Goal: Transaction & Acquisition: Purchase product/service

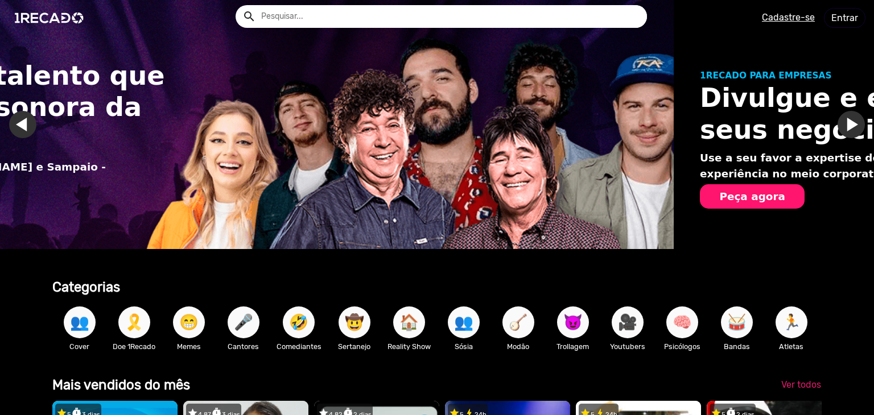
click at [831, 119] on ol "Encontre o talento que faz a trilha sonora da sua vida. [PERSON_NAME] - [PERSON…" at bounding box center [437, 135] width 874 height 270
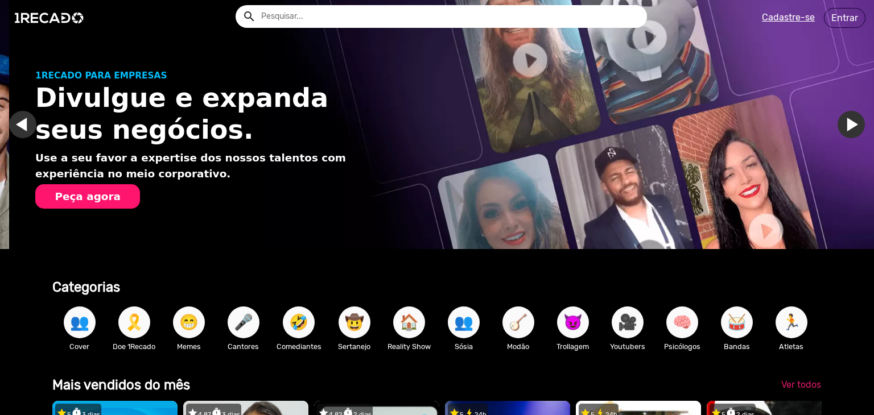
click at [847, 119] on link "Ir para o próximo slide" at bounding box center [860, 124] width 27 height 27
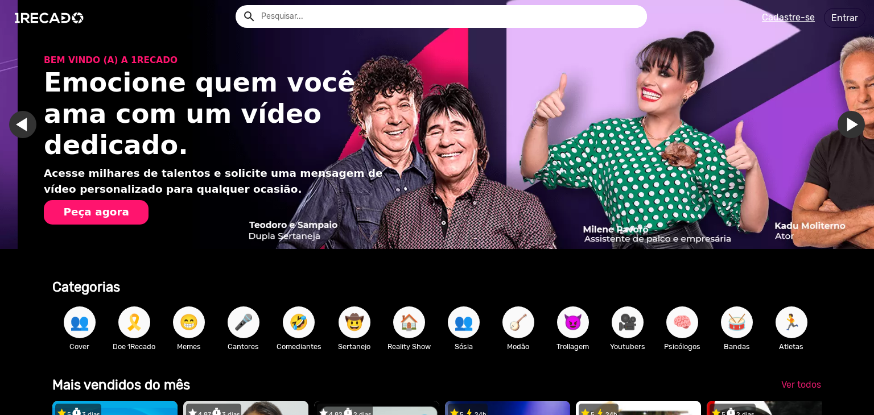
click at [855, 119] on link "Ir para o próximo slide" at bounding box center [868, 124] width 27 height 27
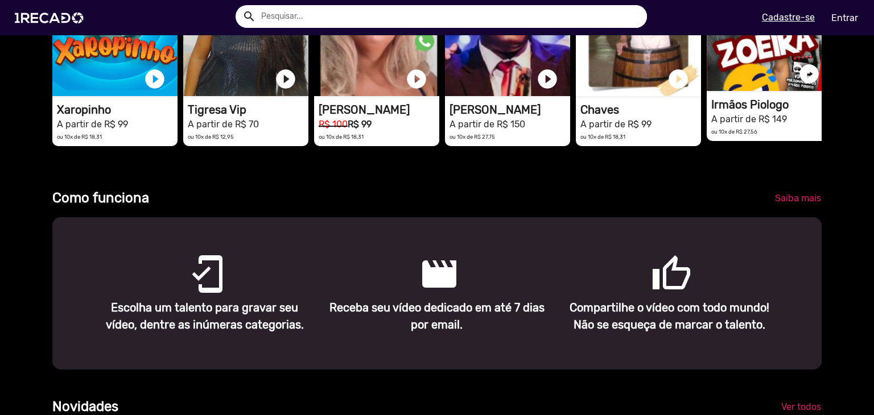
scroll to position [335, 0]
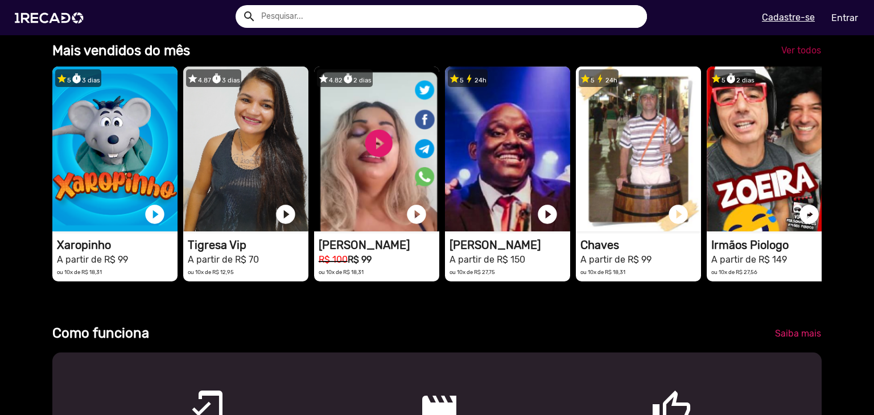
click at [793, 55] on span "Ver todos" at bounding box center [801, 50] width 40 height 11
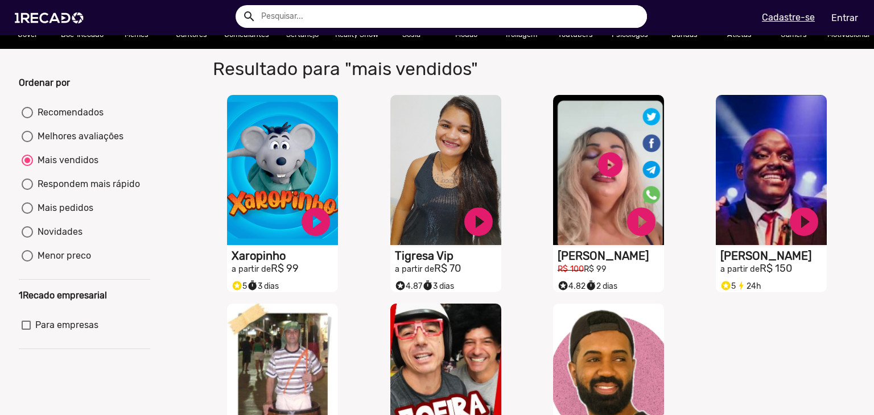
scroll to position [47, 0]
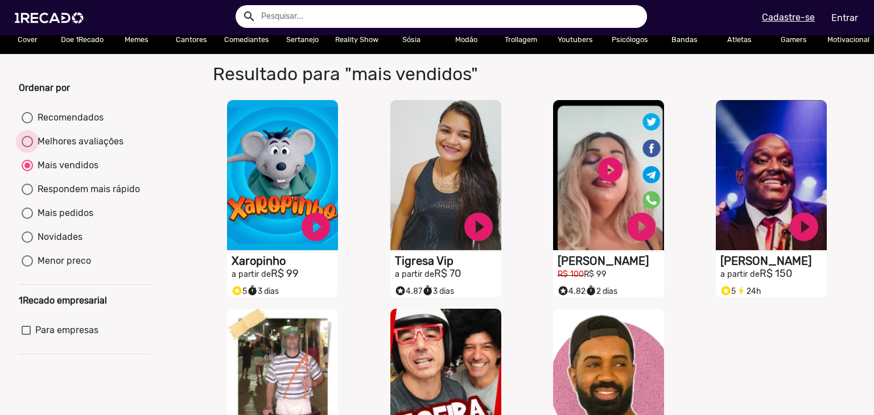
click at [35, 149] on div "Melhores avaliações" at bounding box center [78, 142] width 90 height 14
click at [27, 148] on input "Melhores avaliações" at bounding box center [27, 147] width 1 height 1
radio input "true"
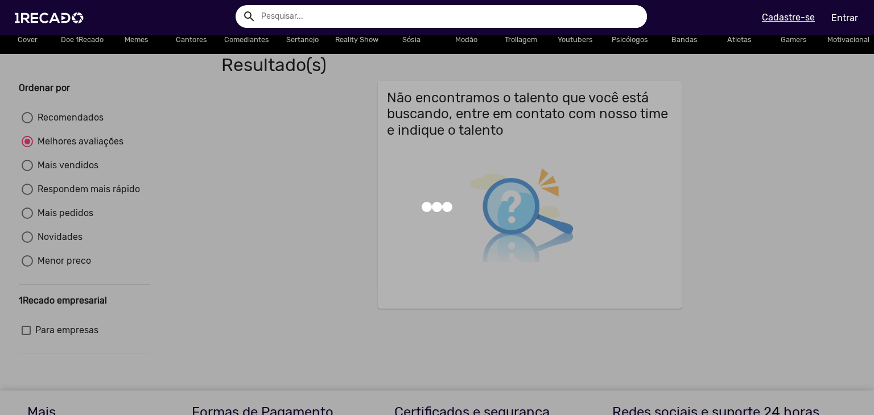
click at [46, 110] on div at bounding box center [437, 207] width 874 height 415
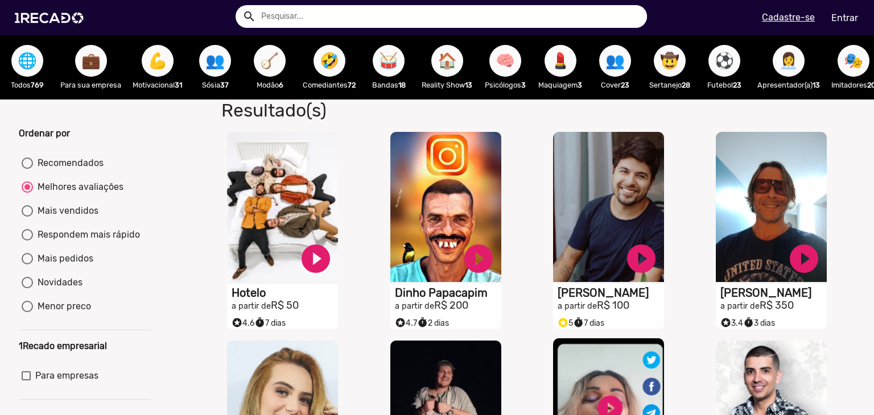
scroll to position [5, 0]
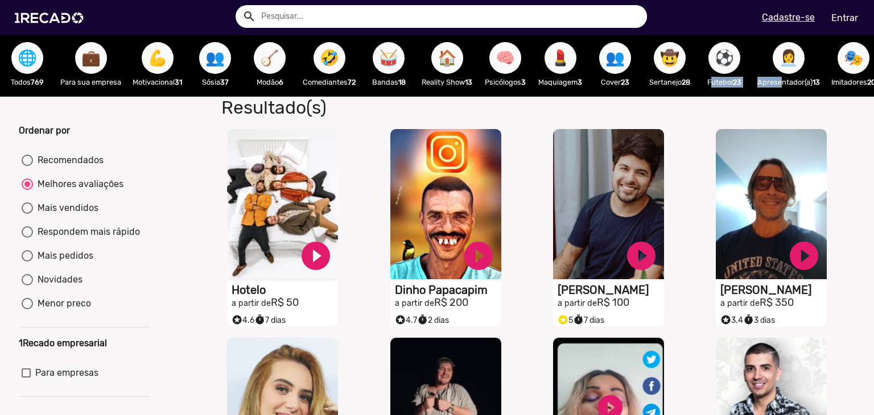
drag, startPoint x: 709, startPoint y: 55, endPoint x: 784, endPoint y: 96, distance: 85.8
click at [784, 96] on div "🌐 Todos 769 💼 Para sua empresa 💪 Motivacional 31 👥 Sósia 37 🪕 Modão 6 🤣 Comedia…" at bounding box center [437, 64] width 874 height 66
click at [784, 96] on div "👩‍💼 Apresentador(a) 13" at bounding box center [789, 64] width 74 height 66
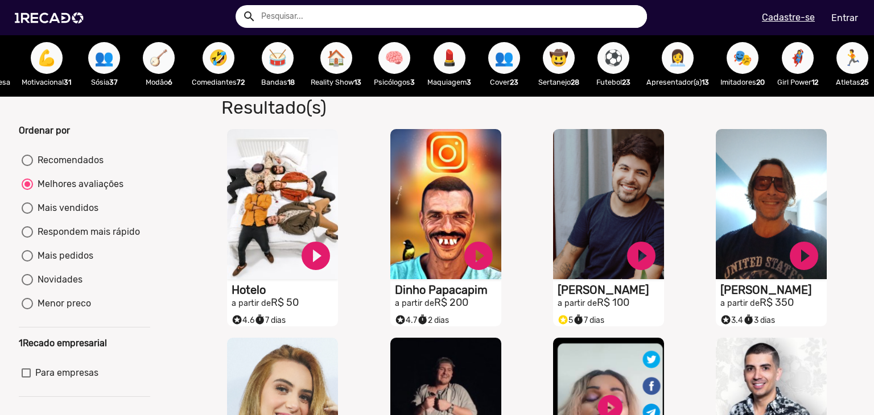
scroll to position [0, 18]
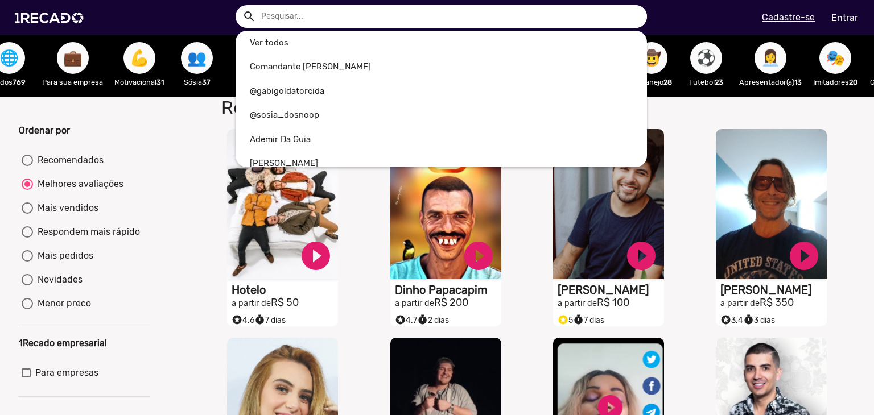
click at [332, 14] on input "text" at bounding box center [450, 16] width 394 height 23
type input "k"
radio input "true"
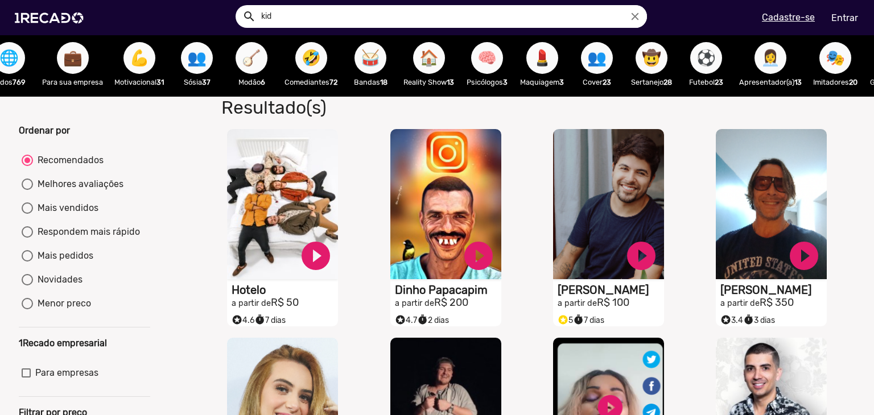
type input "kid"
click at [238, 6] on button "search" at bounding box center [248, 16] width 20 height 20
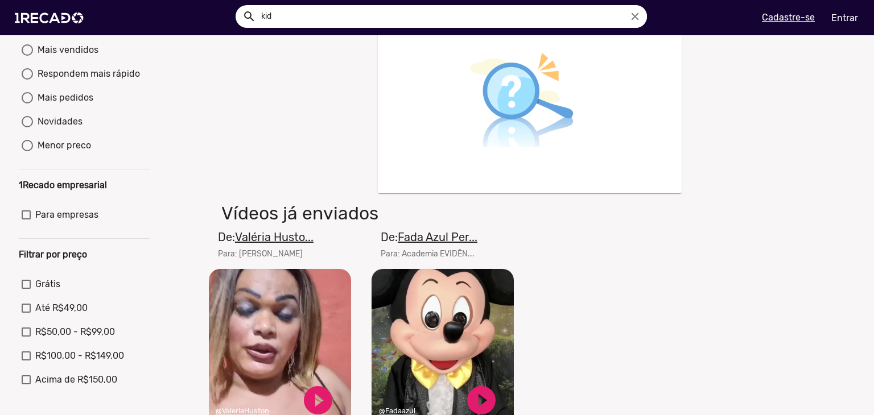
scroll to position [143, 0]
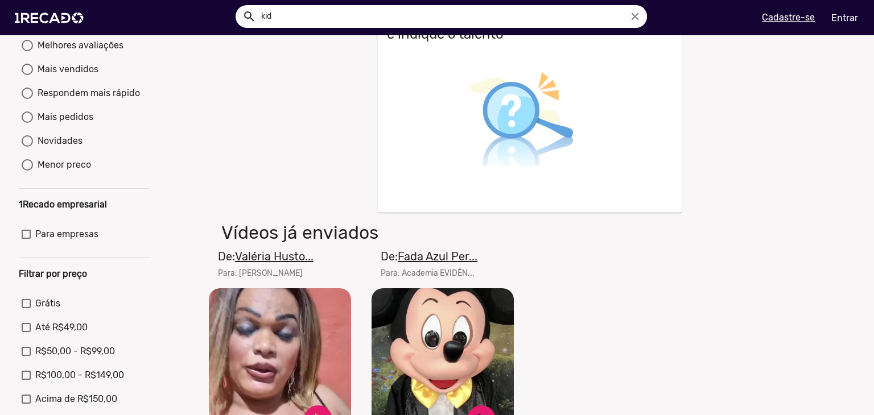
drag, startPoint x: 294, startPoint y: 22, endPoint x: 205, endPoint y: 22, distance: 89.3
click at [205, 22] on div "search kid close search menu" at bounding box center [223, 18] width 428 height 48
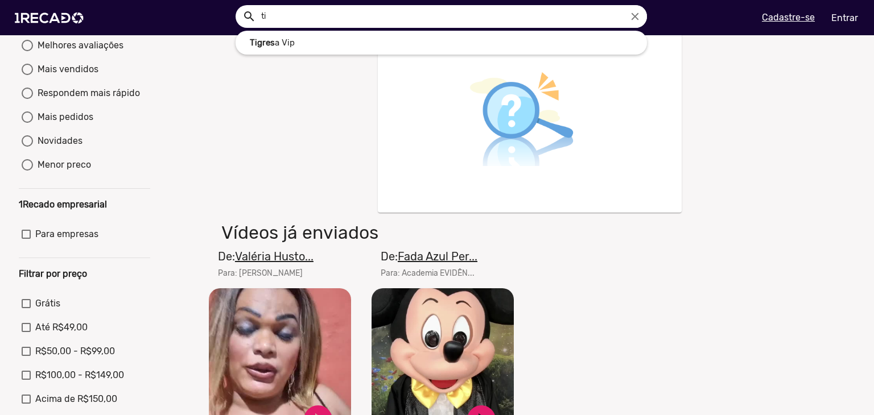
type input "t"
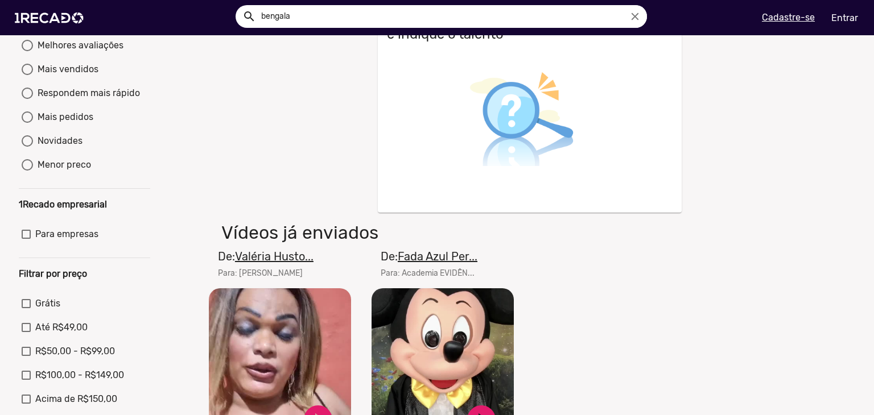
type input "bengala"
click at [238, 6] on button "search" at bounding box center [248, 16] width 20 height 20
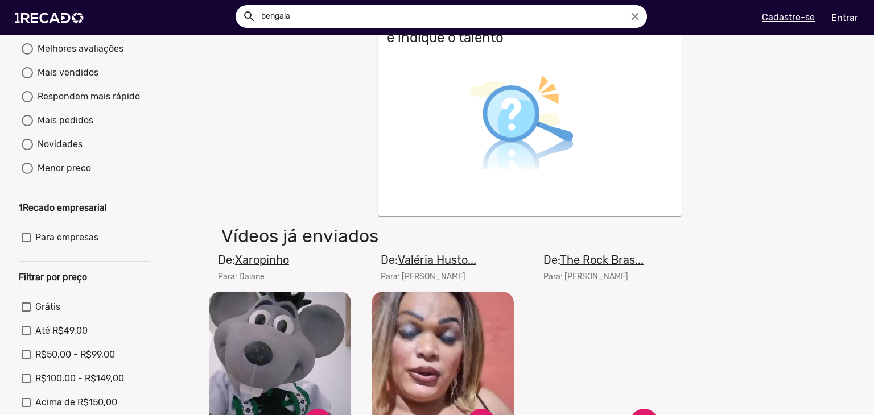
scroll to position [286, 0]
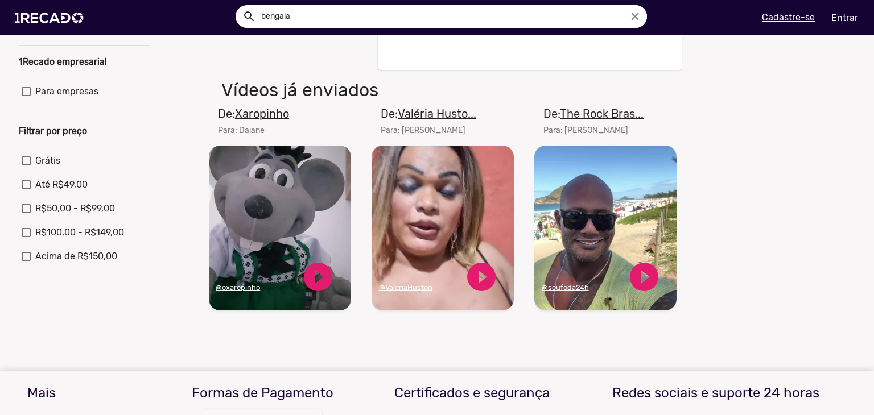
click at [447, 218] on video "Seu navegador não reproduz vídeo em HTML5" at bounding box center [443, 228] width 142 height 165
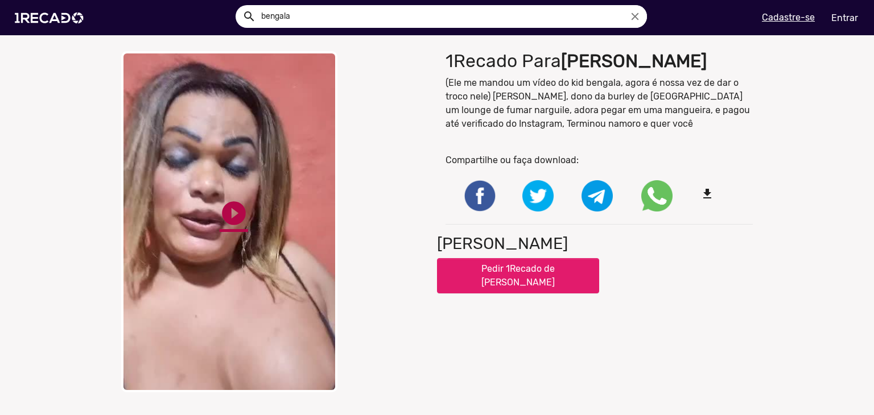
click at [231, 224] on link "play_circle_filled" at bounding box center [234, 213] width 28 height 28
drag, startPoint x: 555, startPoint y: 98, endPoint x: 551, endPoint y: 92, distance: 7.3
click at [551, 92] on p "(Ele me mandou um vídeo do kid bengala, agora é nossa vez de dar o troco nele) …" at bounding box center [599, 103] width 307 height 55
drag, startPoint x: 480, startPoint y: 84, endPoint x: 582, endPoint y: 83, distance: 101.3
click at [582, 83] on p "(Ele me mandou um vídeo do kid bengala, agora é nossa vez de dar o troco nele) …" at bounding box center [599, 103] width 307 height 55
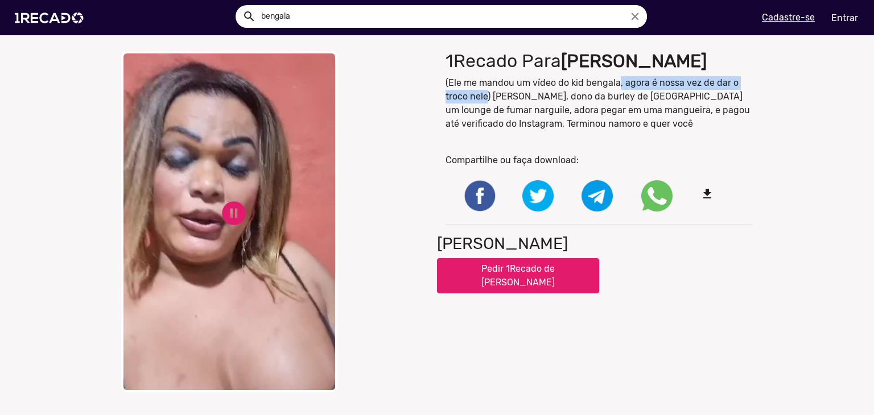
drag, startPoint x: 613, startPoint y: 83, endPoint x: 483, endPoint y: 94, distance: 130.8
click at [483, 94] on p "(Ele me mandou um vídeo do kid bengala, agora é nossa vez de dar o troco nele) …" at bounding box center [599, 103] width 307 height 55
drag, startPoint x: 502, startPoint y: 92, endPoint x: 543, endPoint y: 99, distance: 41.5
click at [543, 99] on p "(Ele me mandou um vídeo do kid bengala, agora é nossa vez de dar o troco nele) …" at bounding box center [599, 103] width 307 height 55
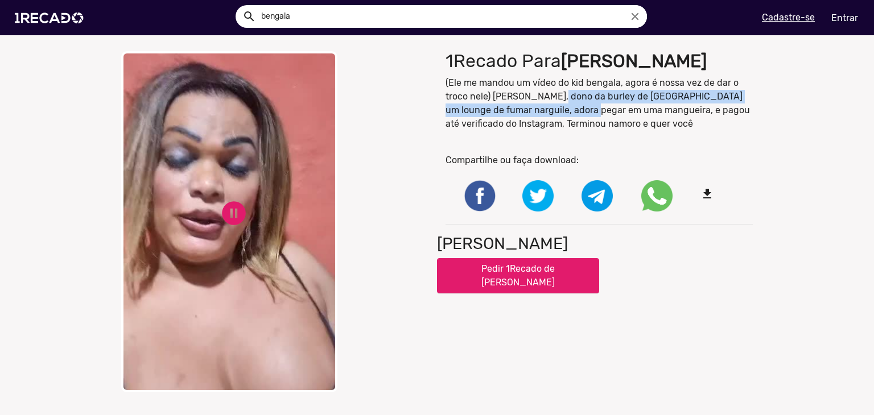
drag, startPoint x: 549, startPoint y: 98, endPoint x: 556, endPoint y: 117, distance: 20.4
click at [556, 117] on p "(Ele me mandou um vídeo do kid bengala, agora é nossa vez de dar o troco nele) …" at bounding box center [599, 103] width 307 height 55
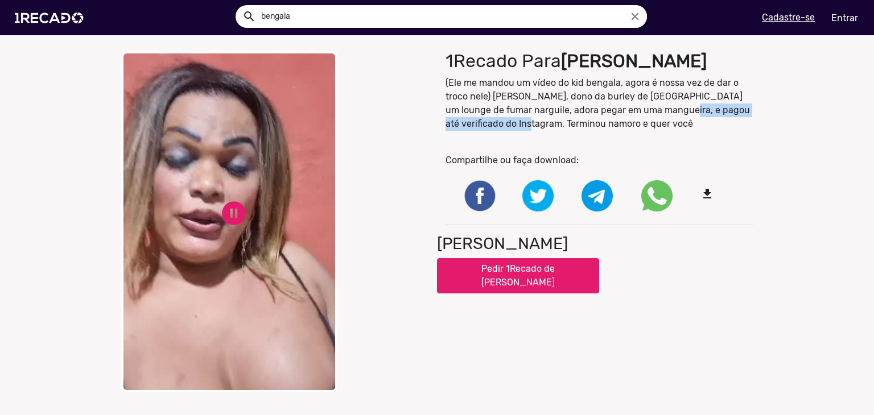
drag, startPoint x: 640, startPoint y: 109, endPoint x: 495, endPoint y: 126, distance: 145.5
click at [495, 126] on p "(Ele me mandou um vídeo do kid bengala, agora é nossa vez de dar o troco nele) …" at bounding box center [599, 103] width 307 height 55
click at [512, 123] on p "(Ele me mandou um vídeo do kid bengala, agora é nossa vez de dar o troco nele) …" at bounding box center [599, 103] width 307 height 55
drag, startPoint x: 512, startPoint y: 123, endPoint x: 564, endPoint y: 117, distance: 52.2
click at [564, 117] on p "(Ele me mandou um vídeo do kid bengala, agora é nossa vez de dar o troco nele) …" at bounding box center [599, 103] width 307 height 55
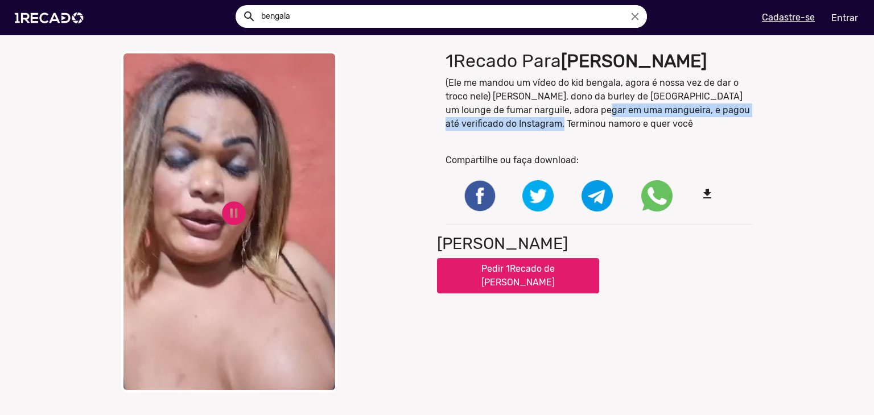
click at [564, 117] on p "(Ele me mandou um vídeo do kid bengala, agora é nossa vez de dar o troco nele) …" at bounding box center [599, 103] width 307 height 55
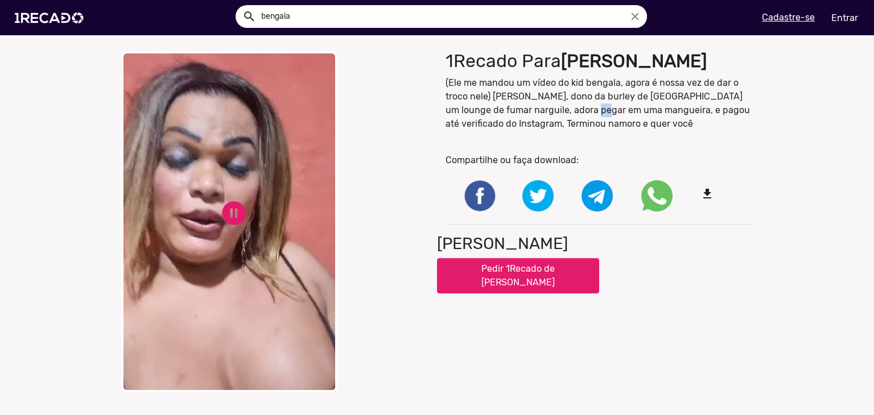
drag, startPoint x: 564, startPoint y: 117, endPoint x: 555, endPoint y: 114, distance: 8.8
click at [555, 114] on p "(Ele me mandou um vídeo do kid bengala, agora é nossa vez de dar o troco nele) …" at bounding box center [599, 103] width 307 height 55
click at [537, 263] on button "Pedir 1Recado de [PERSON_NAME]" at bounding box center [518, 275] width 162 height 35
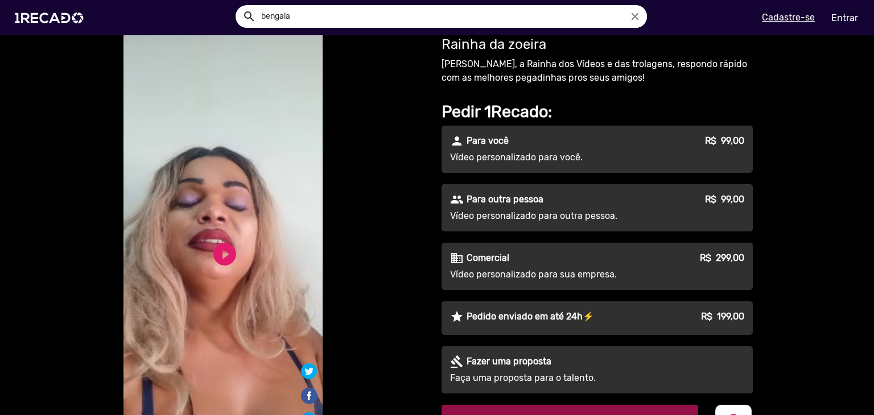
scroll to position [43, 0]
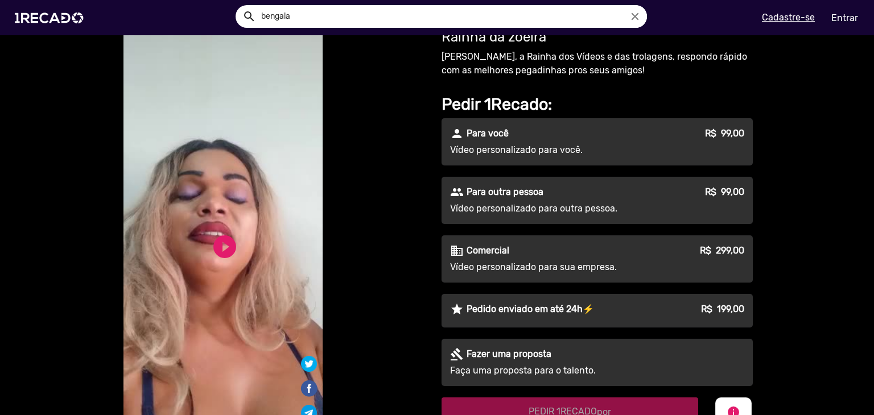
click at [486, 191] on p "Para outra pessoa" at bounding box center [505, 192] width 77 height 14
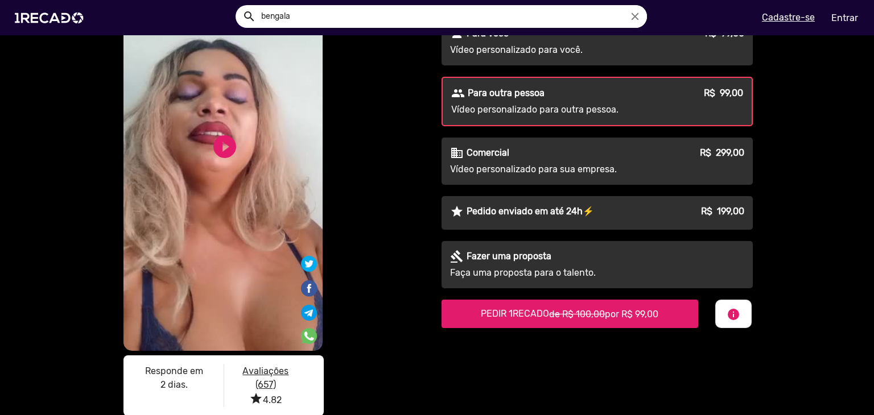
scroll to position [143, 0]
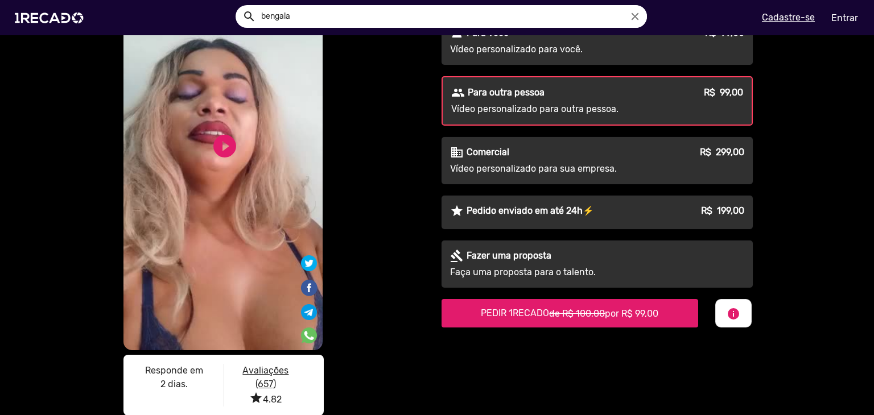
click at [518, 303] on "PEDIR 1RECADO de R$ 100,00 por R$ 99,00" at bounding box center [570, 313] width 257 height 28
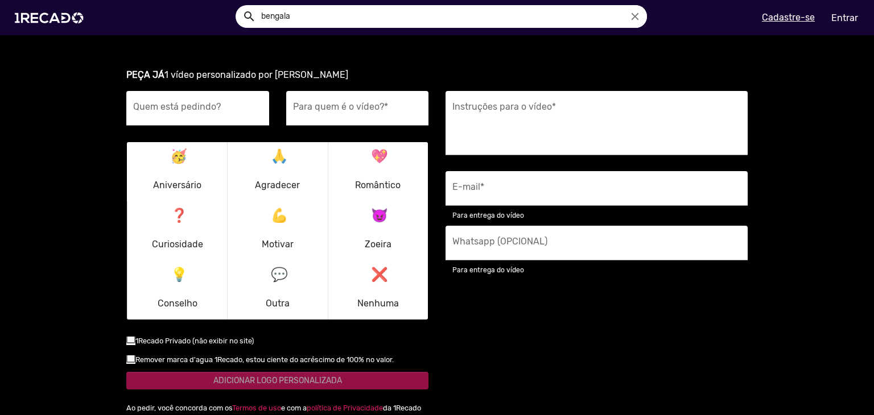
scroll to position [1512, 0]
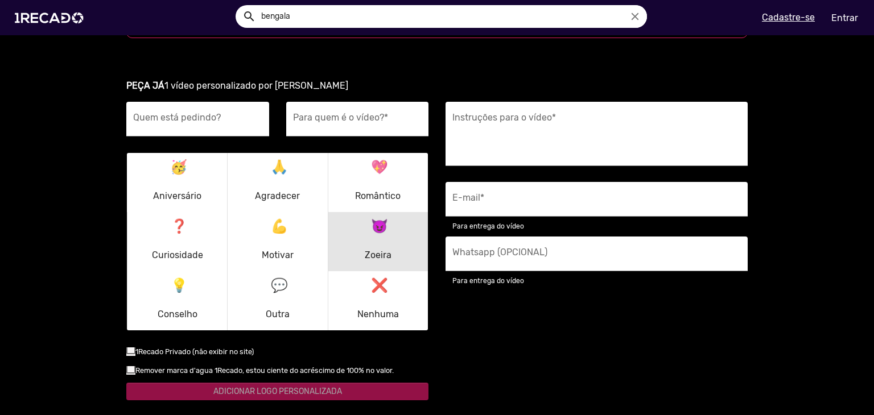
click at [365, 244] on p "😈 Zoeira" at bounding box center [378, 242] width 27 height 55
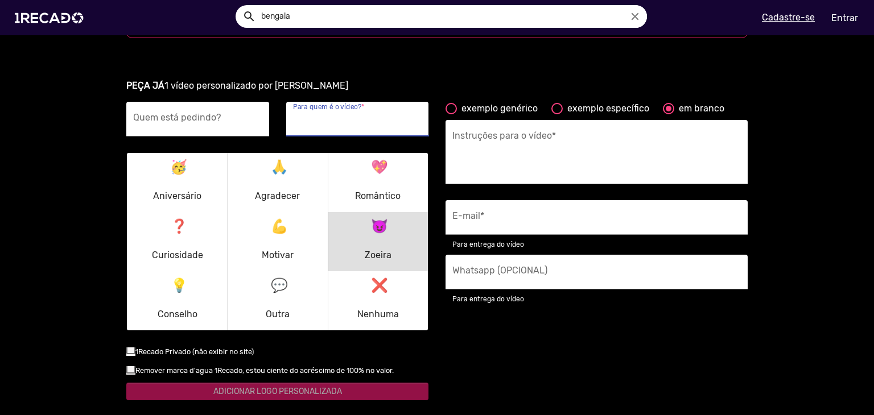
drag, startPoint x: 341, startPoint y: 114, endPoint x: 368, endPoint y: 119, distance: 27.2
click at [368, 119] on input "Para quem é o vídeo? *" at bounding box center [357, 122] width 129 height 15
click at [328, 128] on div "Para quem é o vídeo? *" at bounding box center [357, 119] width 129 height 35
